Goal: Task Accomplishment & Management: Use online tool/utility

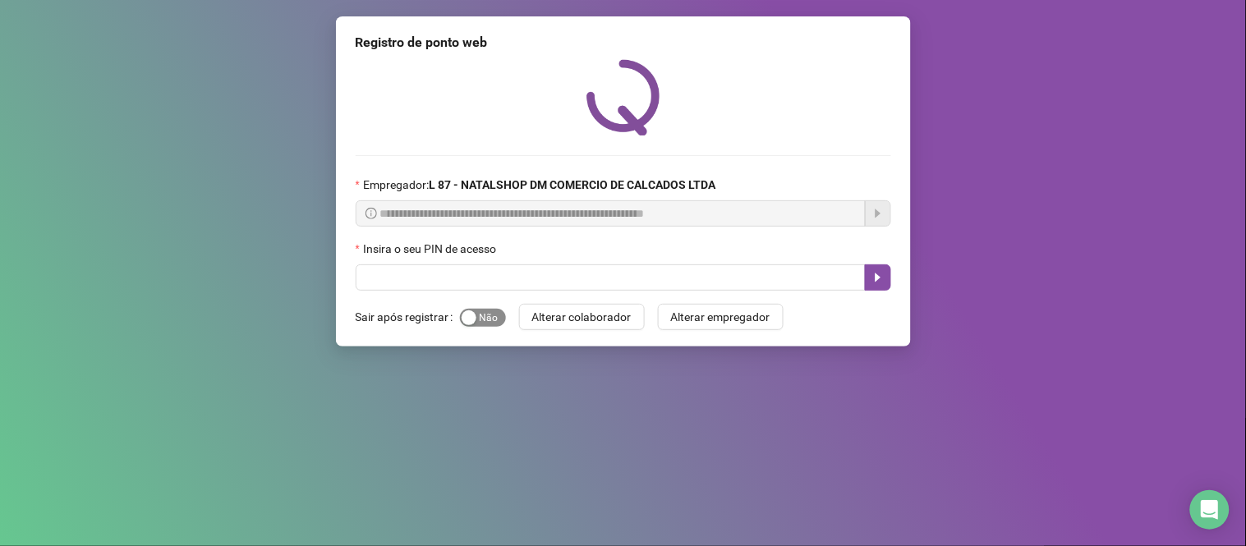
click at [493, 323] on span "Sim Não" at bounding box center [483, 318] width 46 height 18
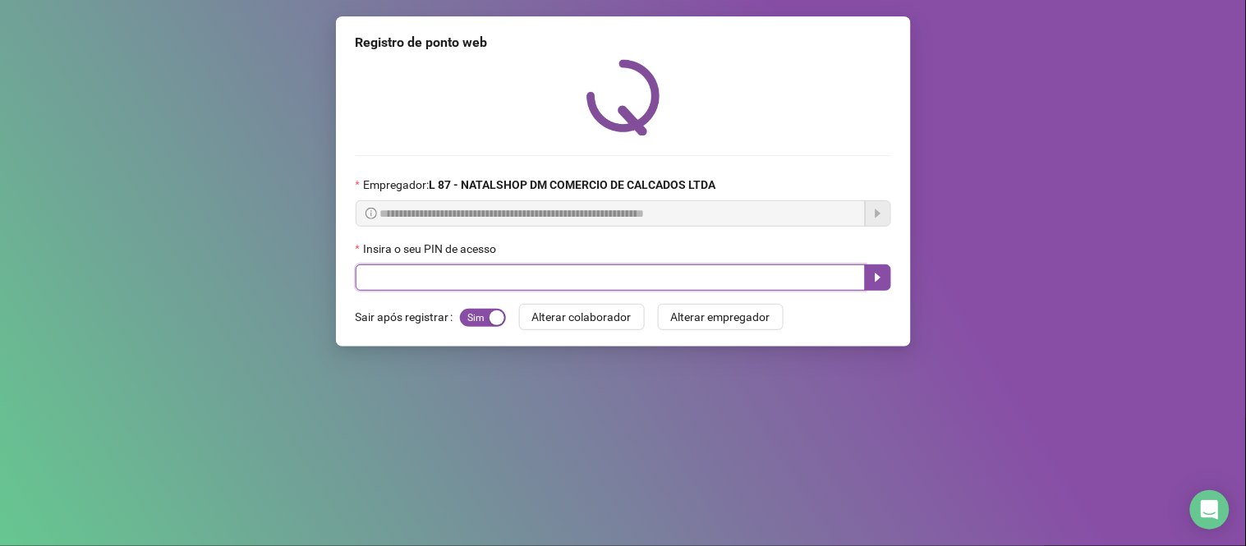
click at [484, 274] on input "text" at bounding box center [611, 277] width 510 height 26
type input "*****"
click at [879, 282] on icon "caret-right" at bounding box center [877, 277] width 6 height 9
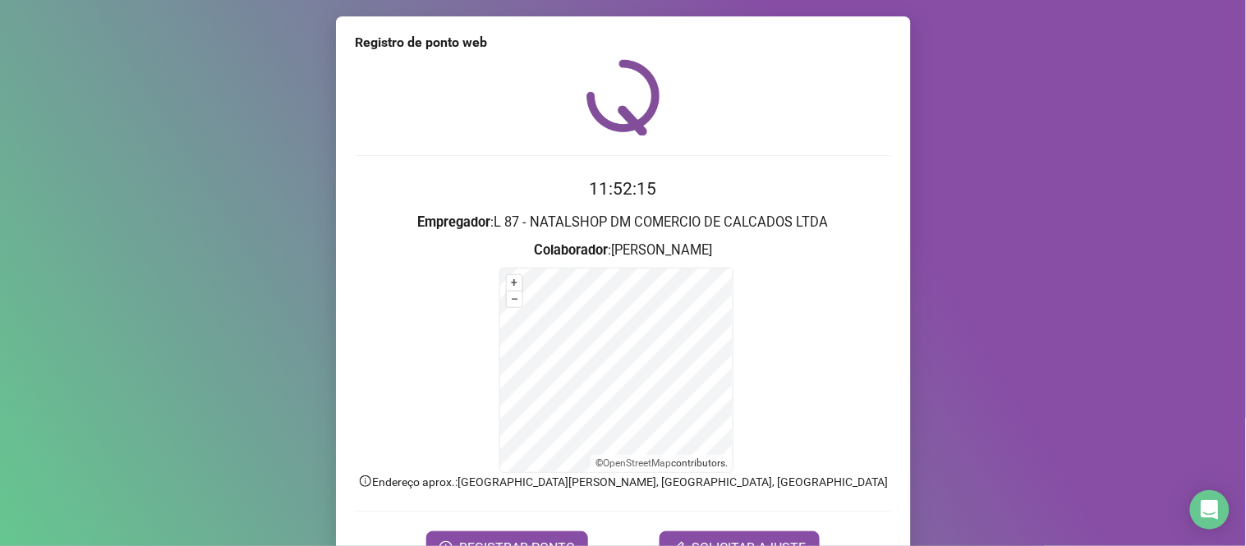
scroll to position [89, 0]
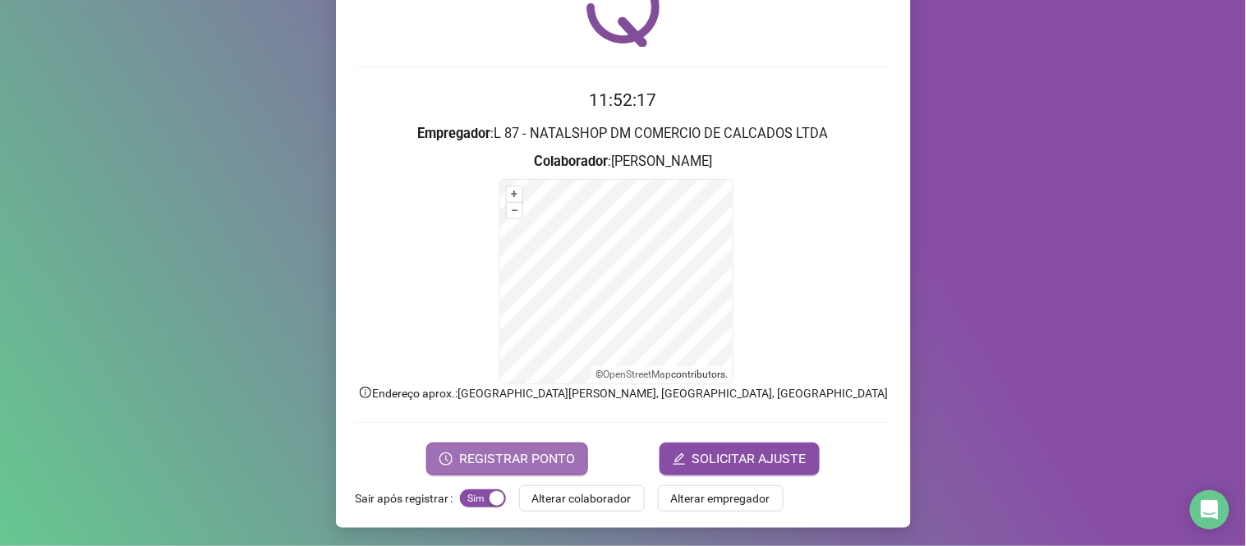
click at [536, 463] on span "REGISTRAR PONTO" at bounding box center [517, 459] width 116 height 20
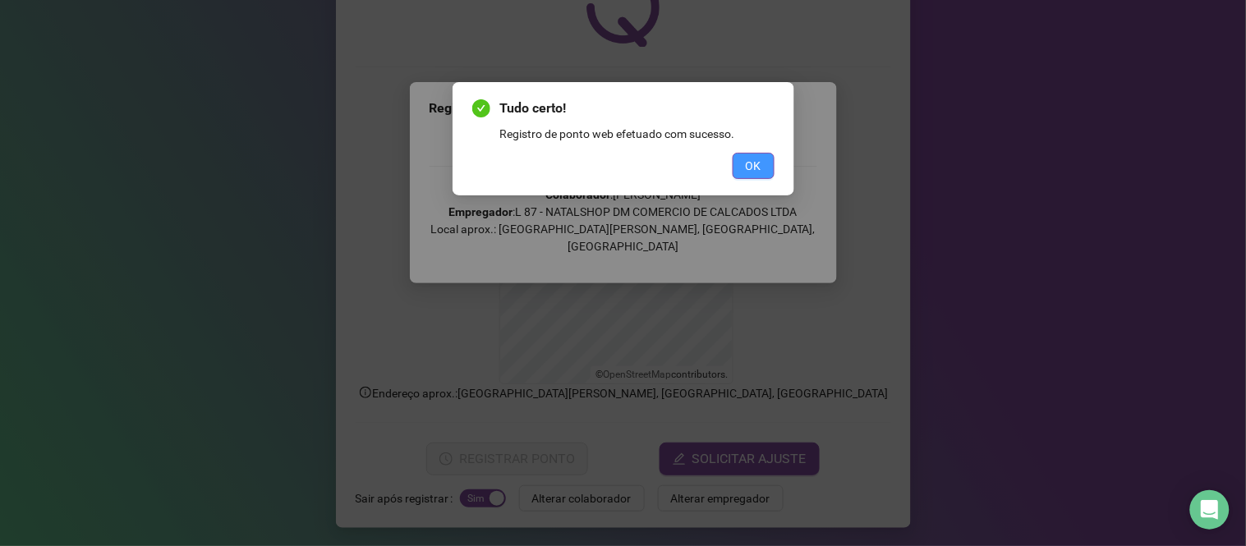
click at [765, 163] on button "OK" at bounding box center [753, 166] width 42 height 26
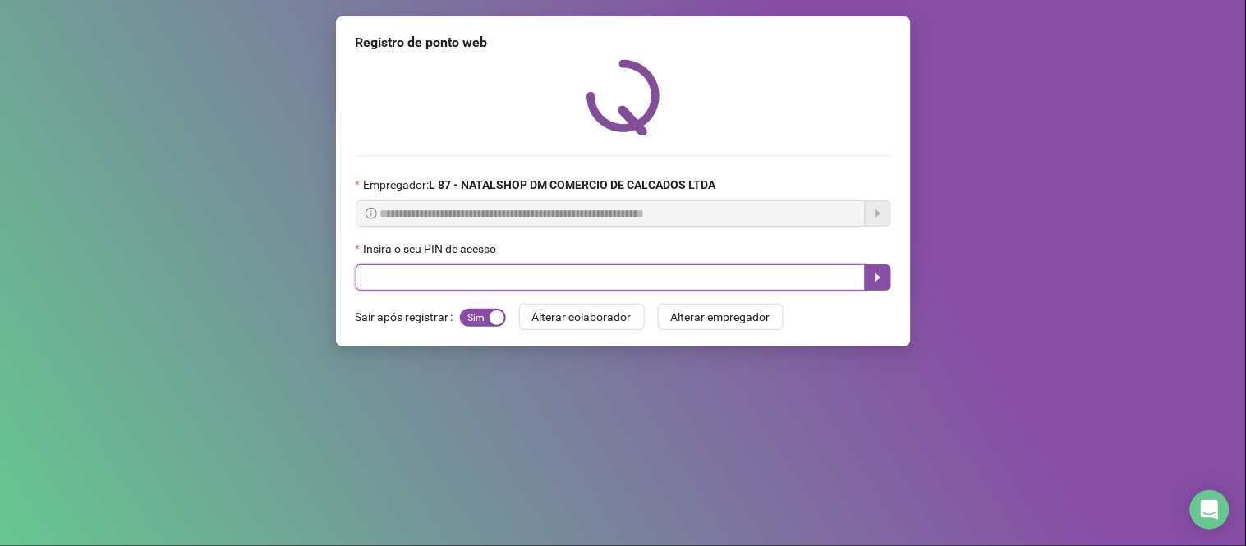
click at [819, 286] on input "text" at bounding box center [611, 277] width 510 height 26
type input "*****"
click at [874, 281] on icon "caret-right" at bounding box center [877, 277] width 13 height 13
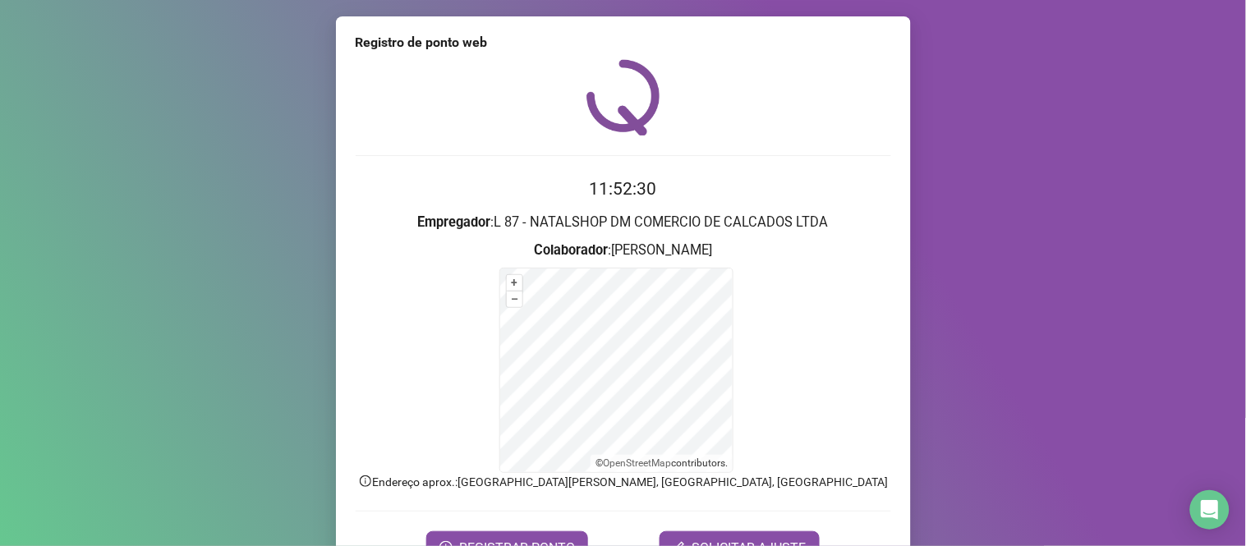
scroll to position [89, 0]
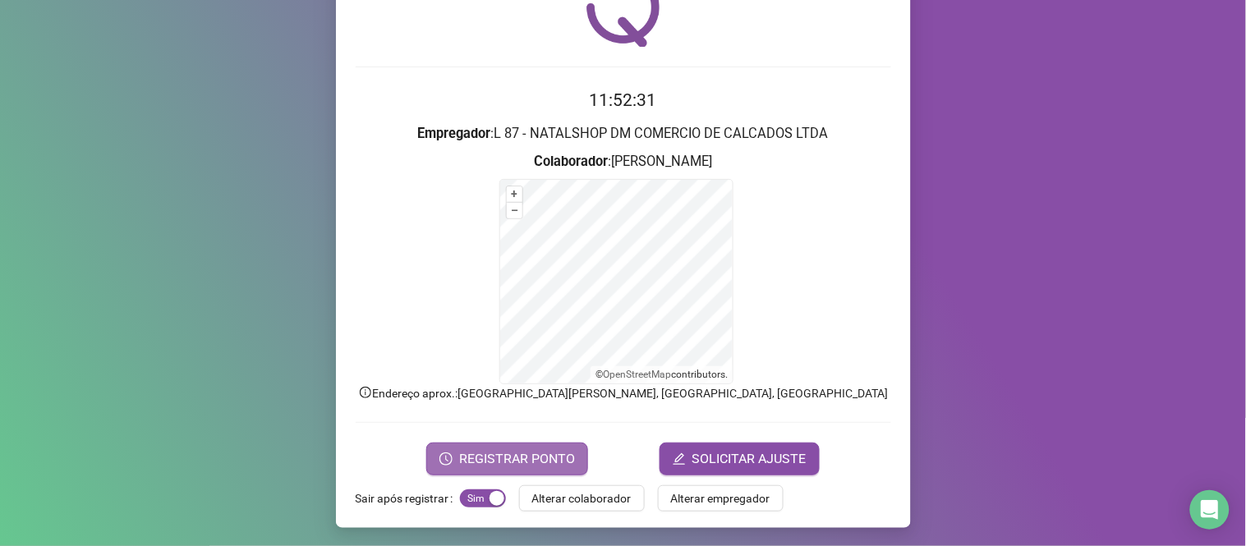
click at [559, 445] on button "REGISTRAR PONTO" at bounding box center [507, 459] width 162 height 33
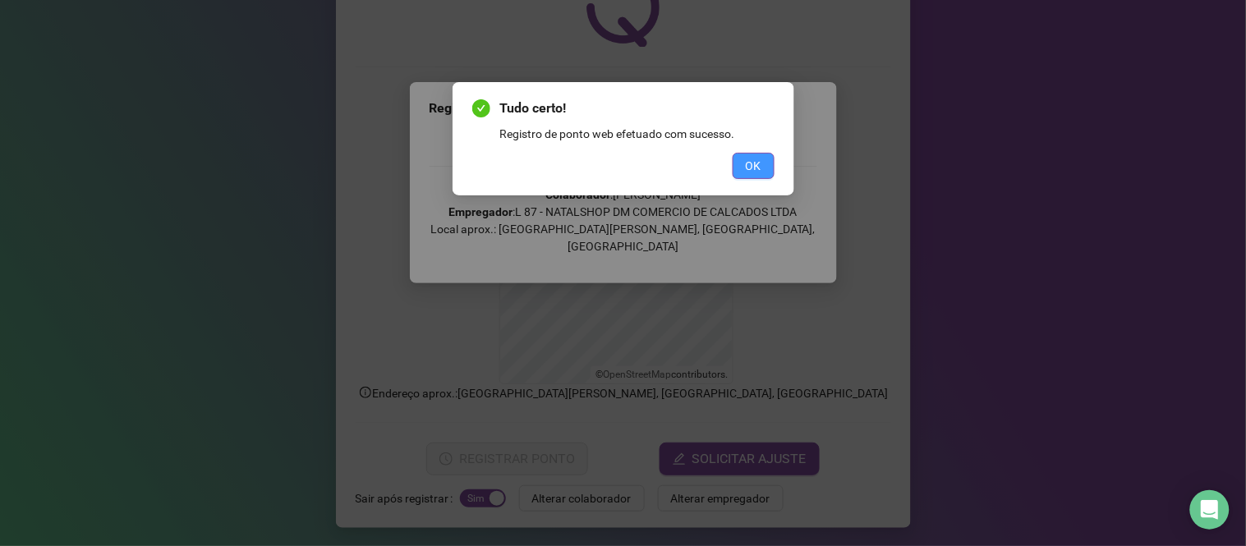
click at [746, 168] on span "OK" at bounding box center [754, 166] width 16 height 18
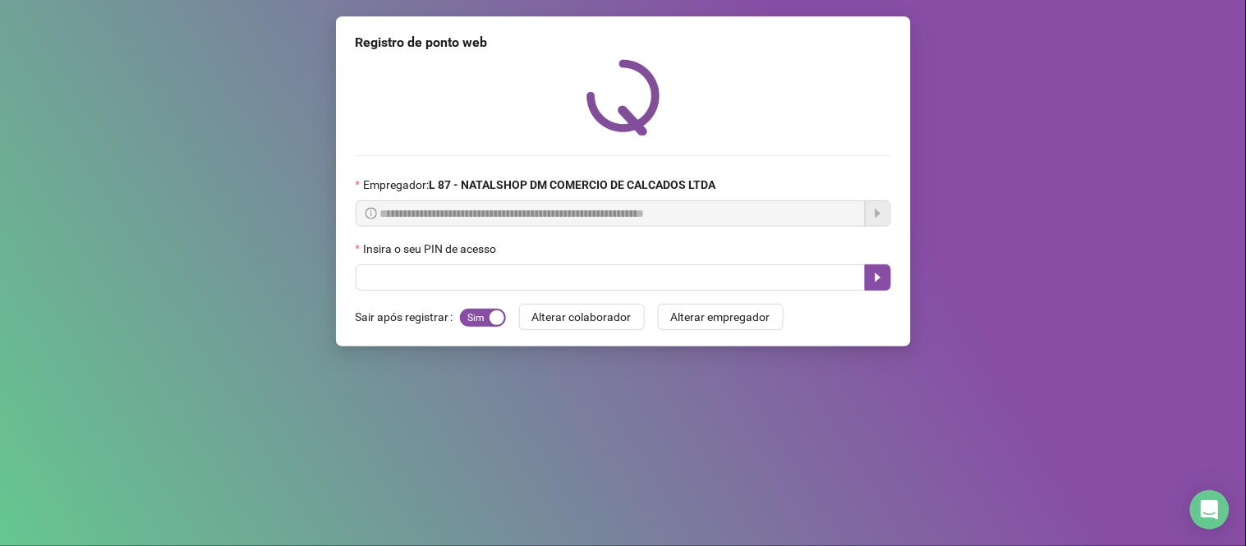
scroll to position [0, 0]
